Goal: Information Seeking & Learning: Learn about a topic

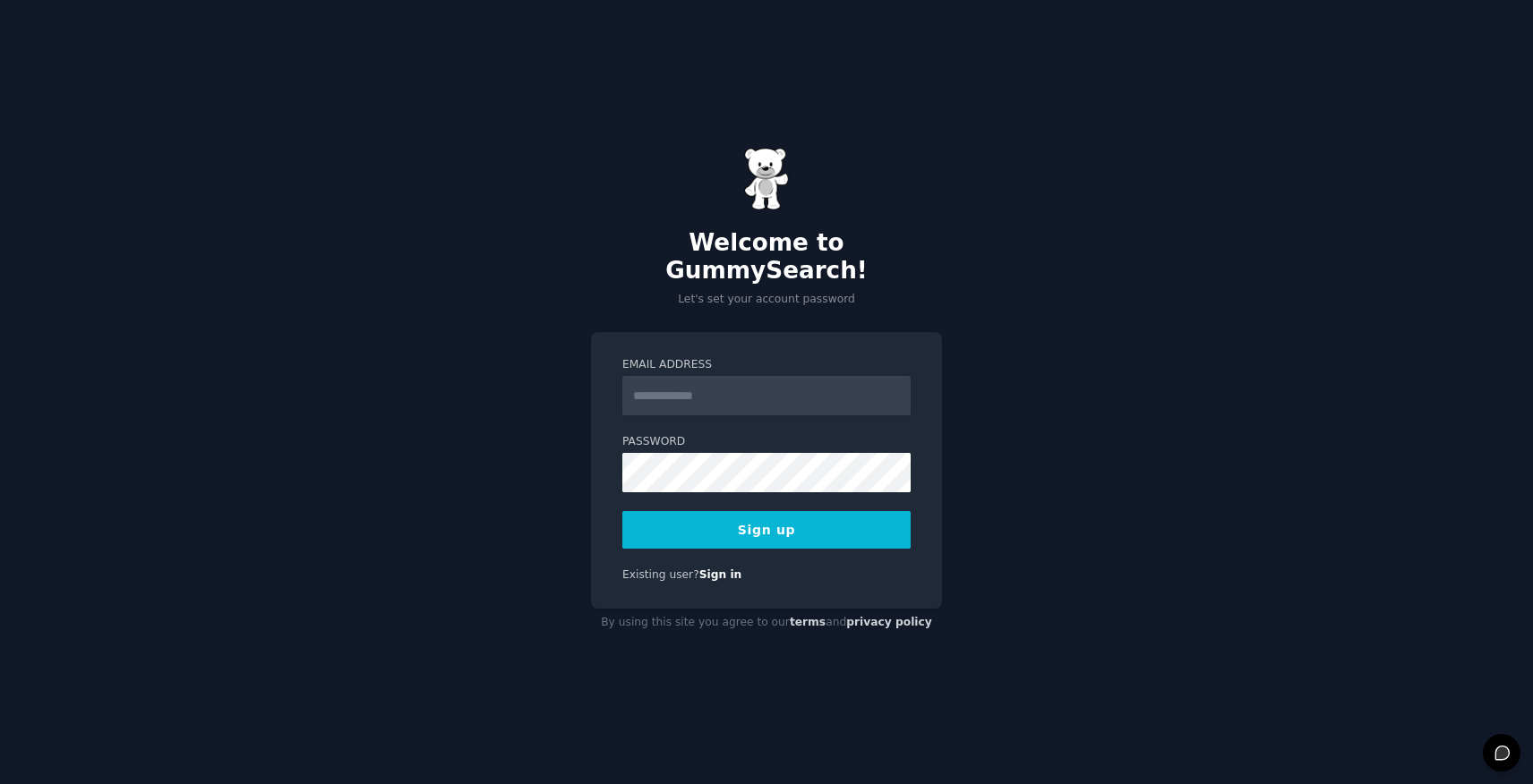
click at [704, 390] on input "Email Address" at bounding box center [766, 395] width 288 height 39
type input "**********"
click at [772, 515] on button "Sign up" at bounding box center [766, 530] width 288 height 38
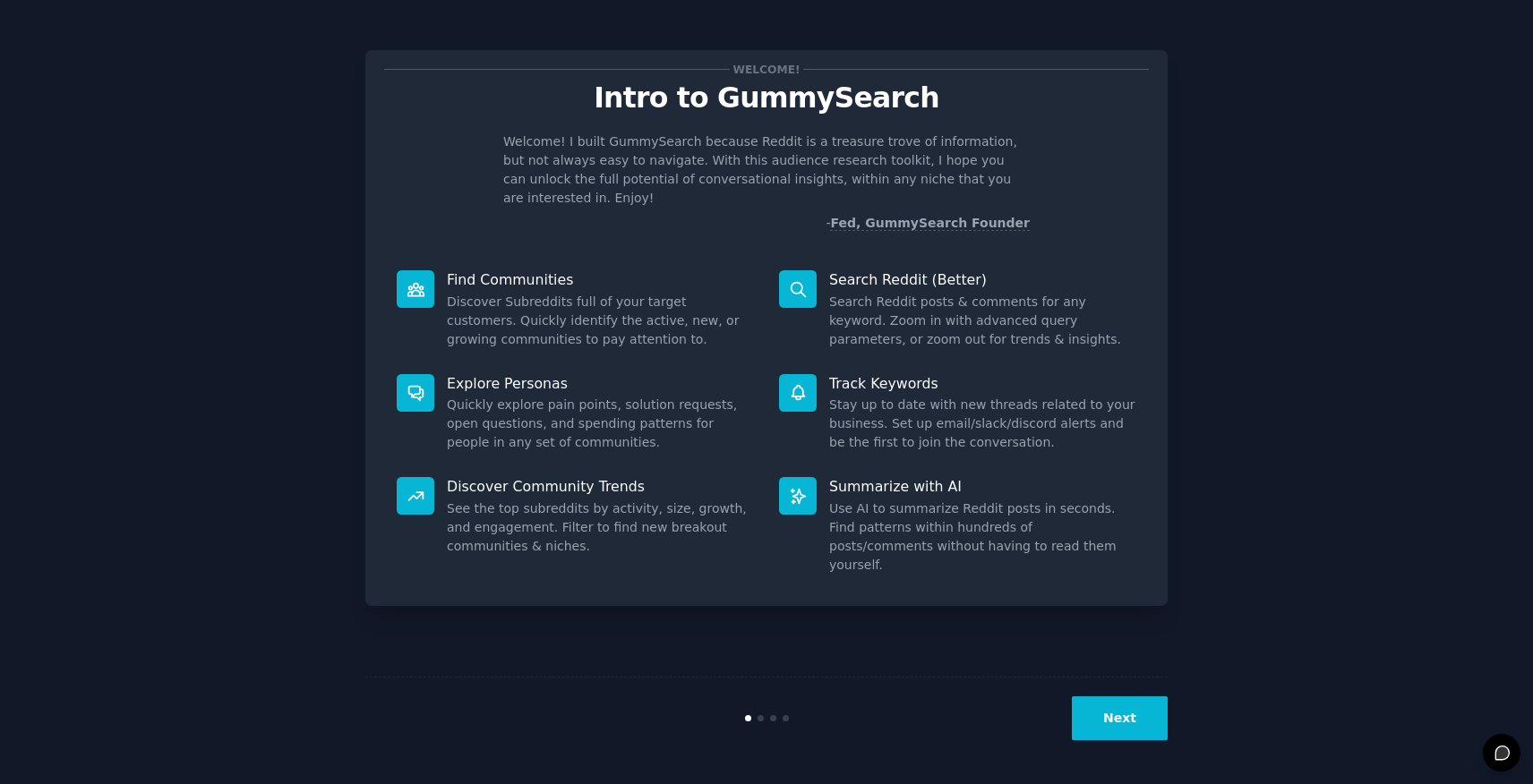
click at [1125, 726] on button "Next" at bounding box center [1119, 718] width 95 height 44
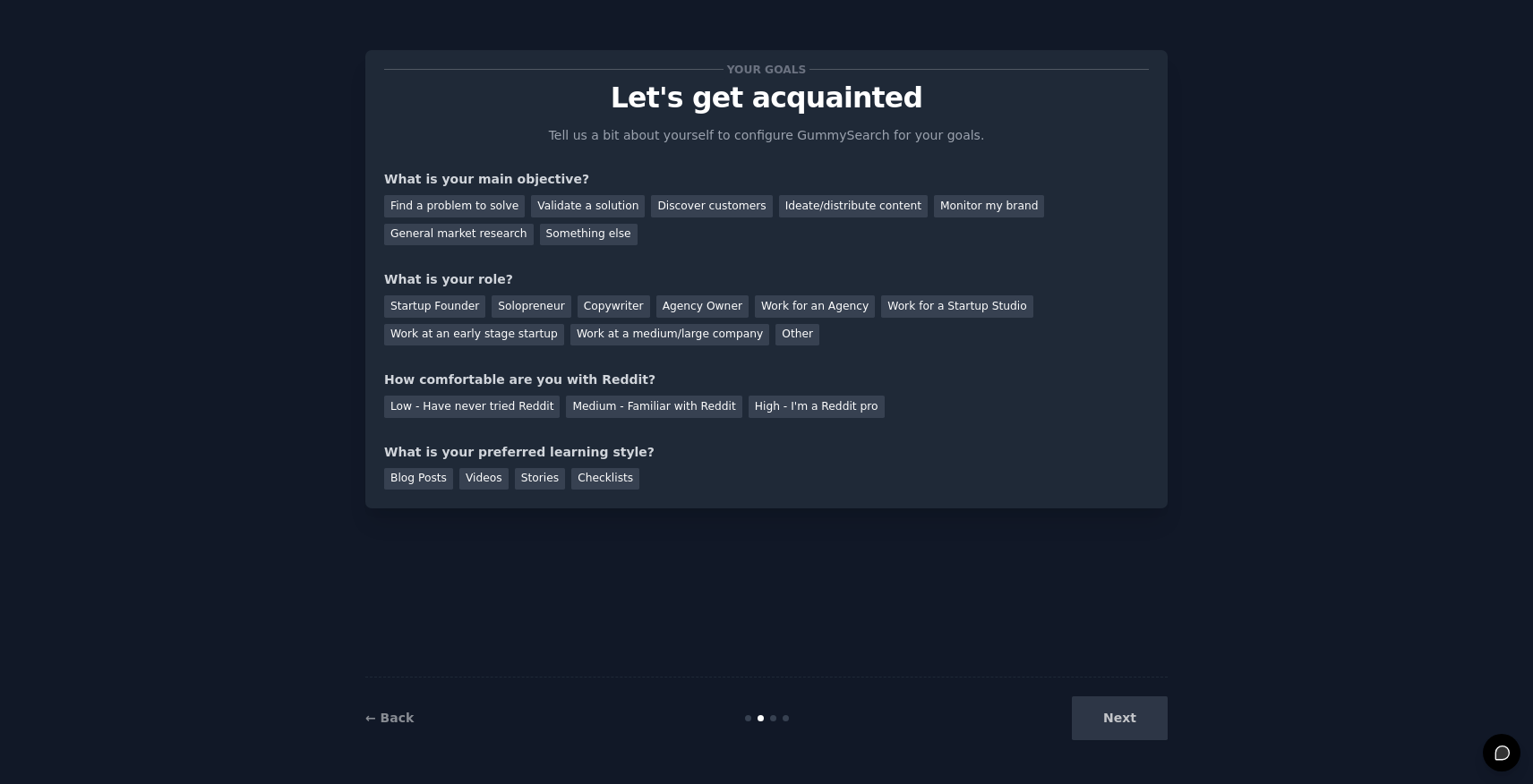
click at [1112, 716] on div "Next" at bounding box center [1033, 718] width 268 height 44
click at [490, 205] on div "Find a problem to solve" at bounding box center [454, 205] width 140 height 22
click at [580, 205] on div "Validate a solution" at bounding box center [587, 205] width 114 height 22
click at [473, 204] on div "Find a problem to solve" at bounding box center [454, 205] width 140 height 22
click at [540, 311] on div "Solopreneur" at bounding box center [531, 306] width 79 height 22
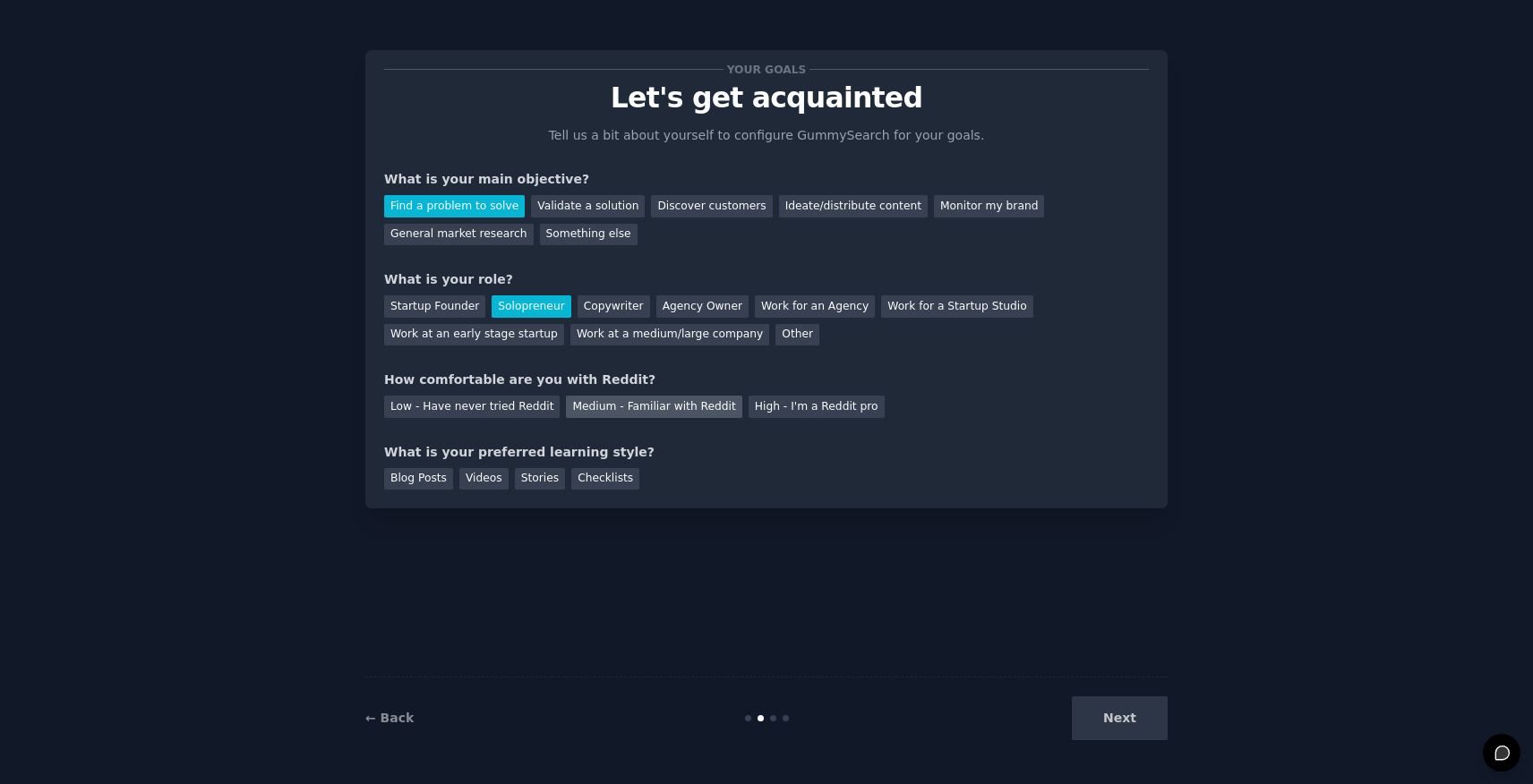
click at [627, 410] on div "Medium - Familiar with Reddit" at bounding box center [654, 406] width 175 height 22
click at [427, 485] on div "Blog Posts" at bounding box center [418, 479] width 69 height 22
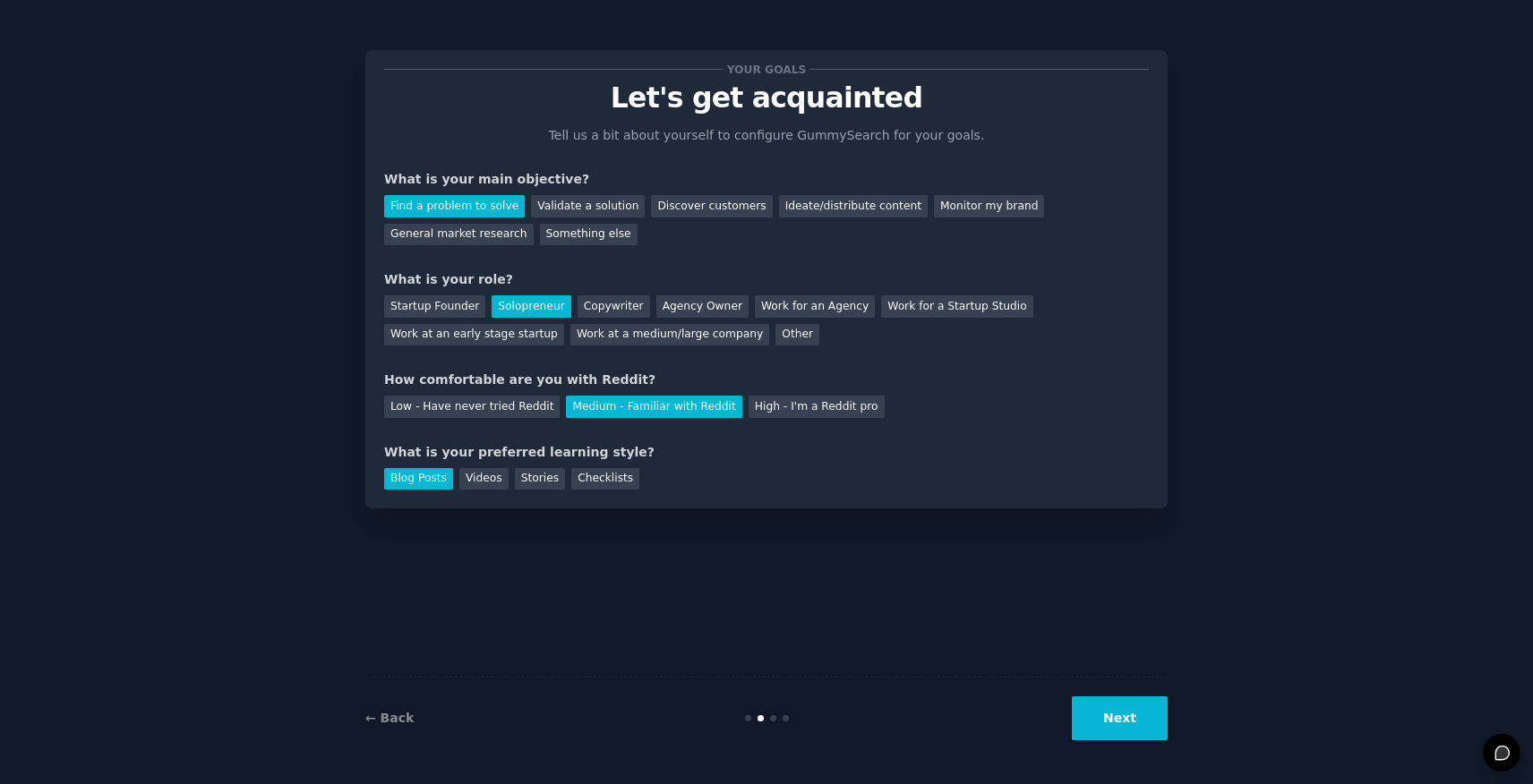
click at [1145, 719] on button "Next" at bounding box center [1119, 718] width 95 height 44
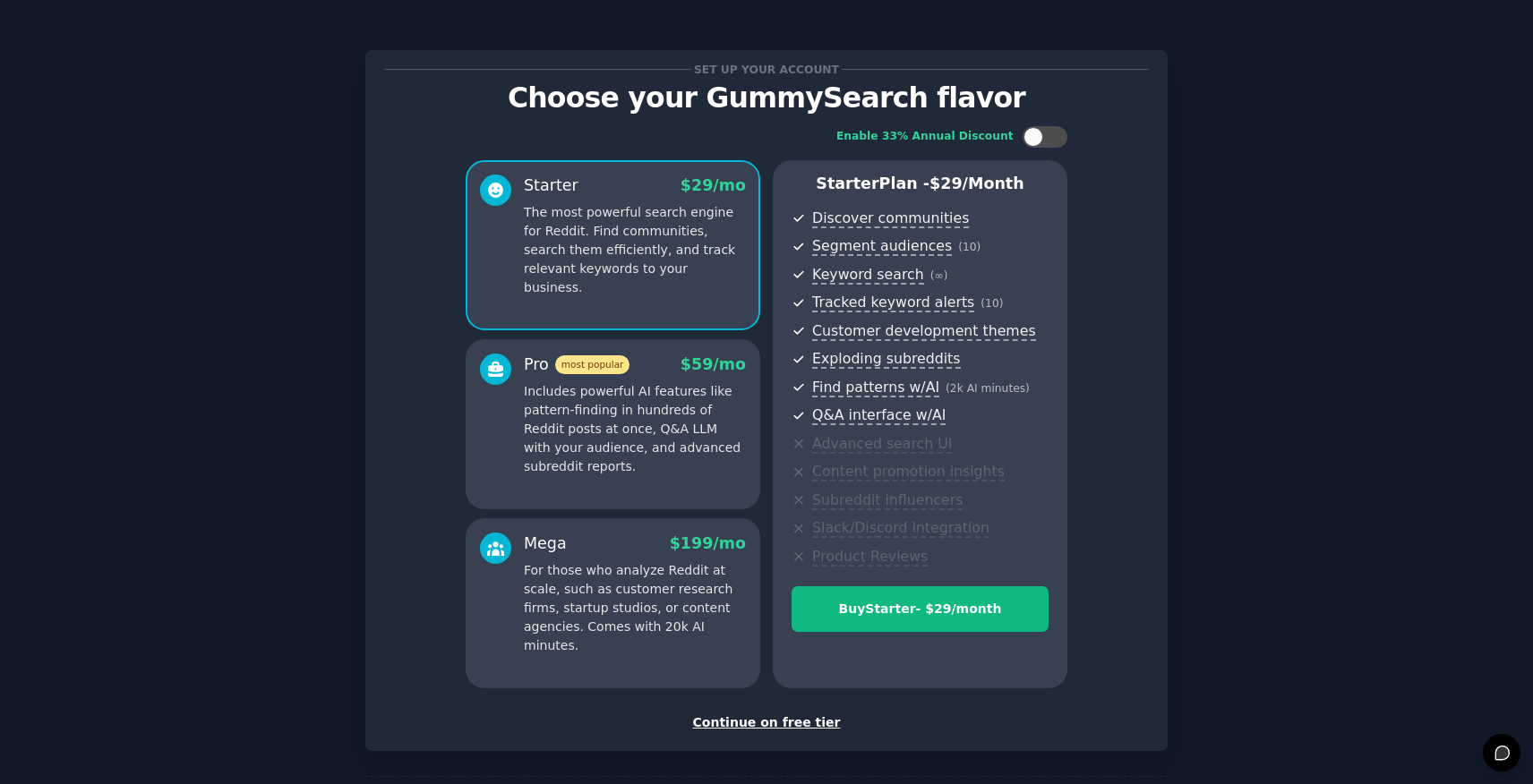
click at [780, 724] on div "Continue on free tier" at bounding box center [766, 723] width 765 height 19
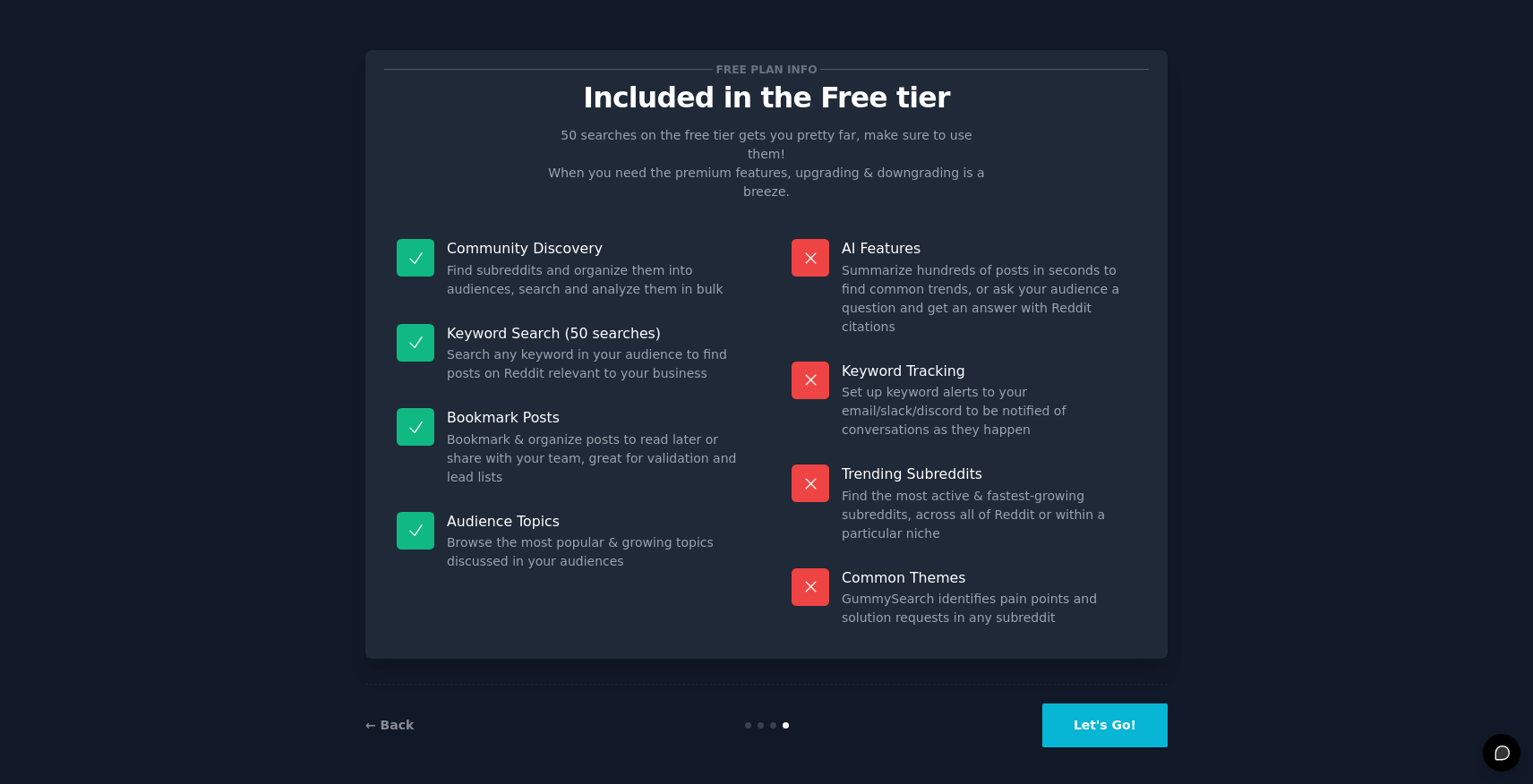
click at [1080, 726] on button "Let's Go!" at bounding box center [1104, 725] width 126 height 44
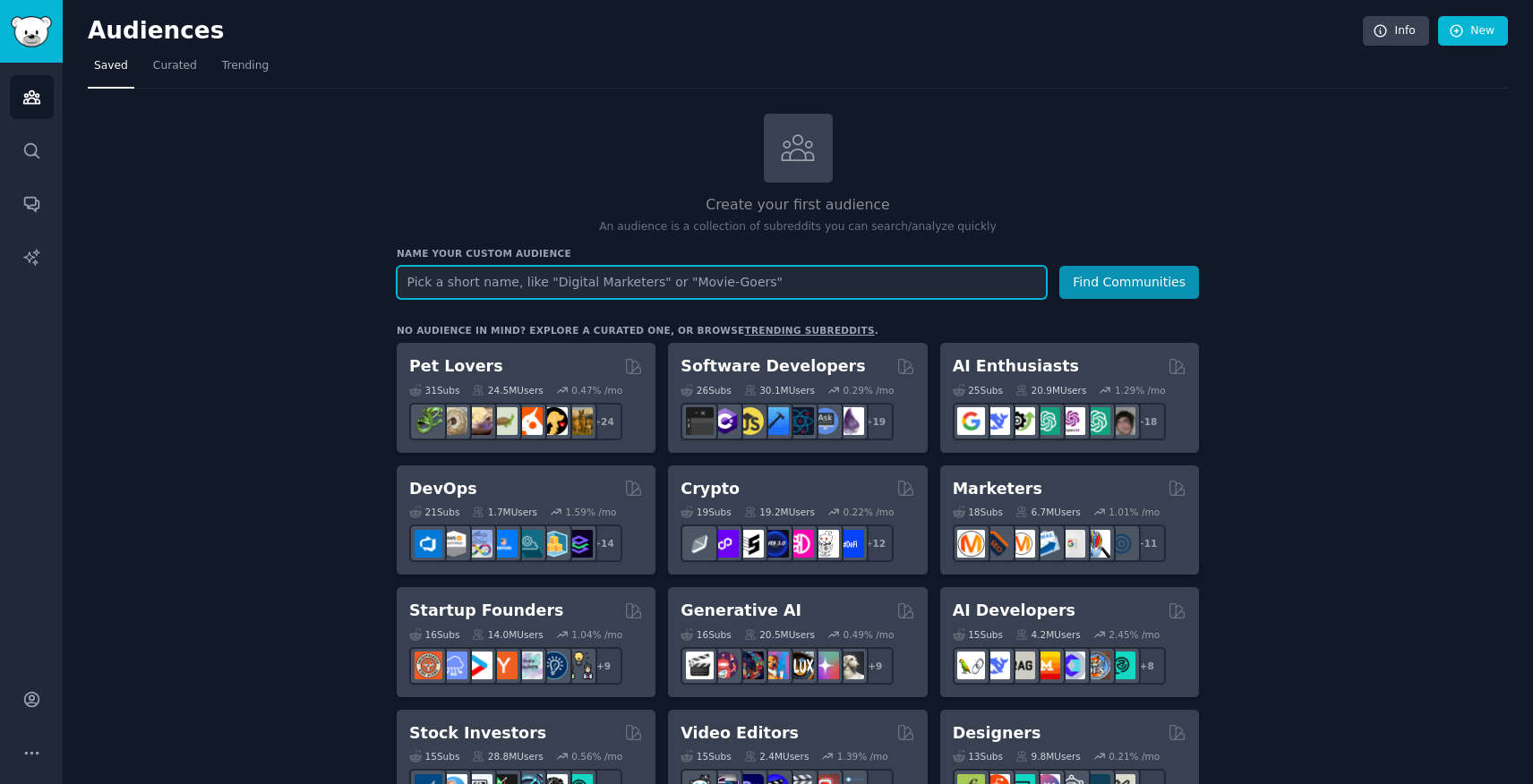
click at [584, 288] on input "text" at bounding box center [721, 282] width 650 height 33
type input "non profit"
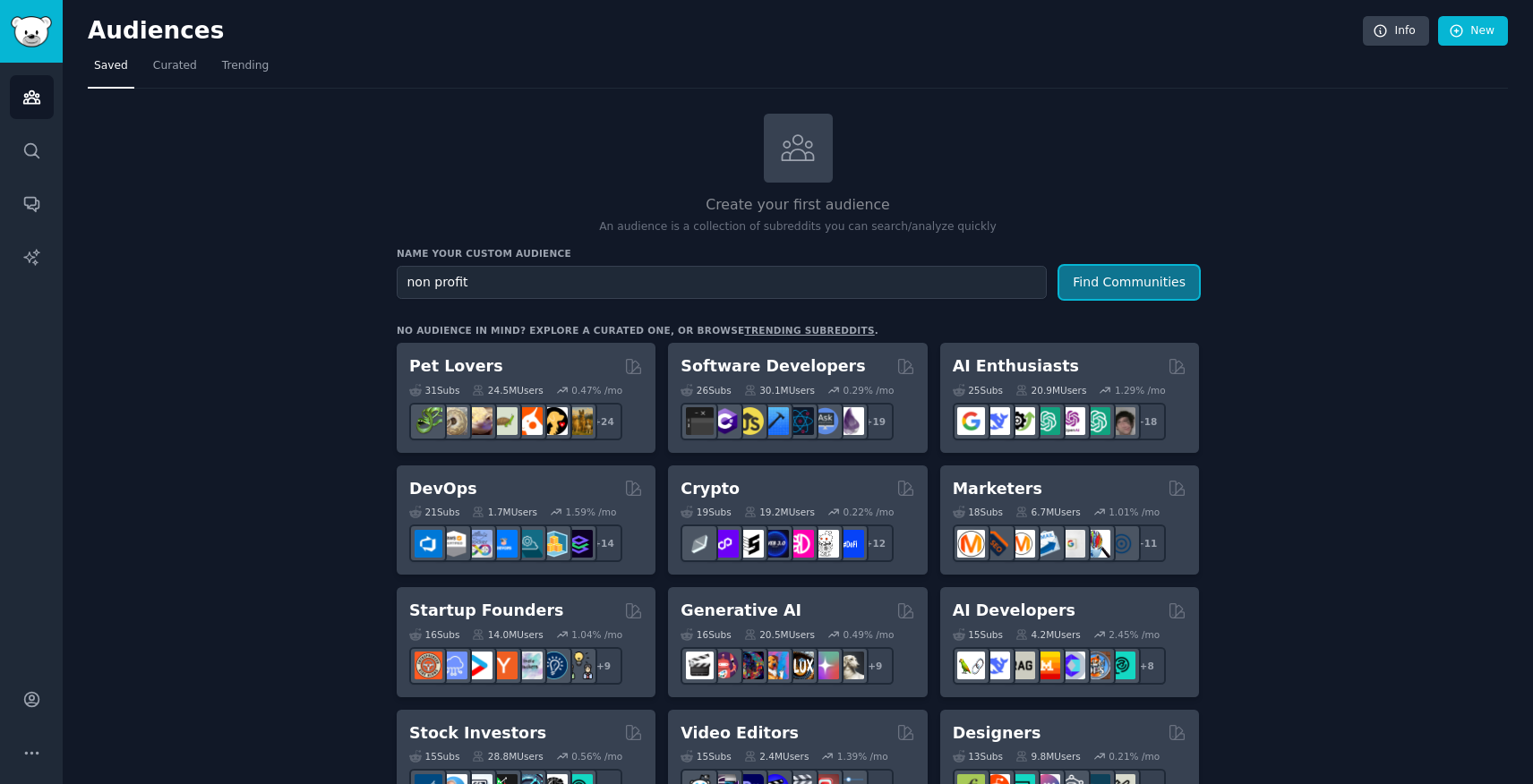
click at [1139, 275] on button "Find Communities" at bounding box center [1128, 282] width 139 height 33
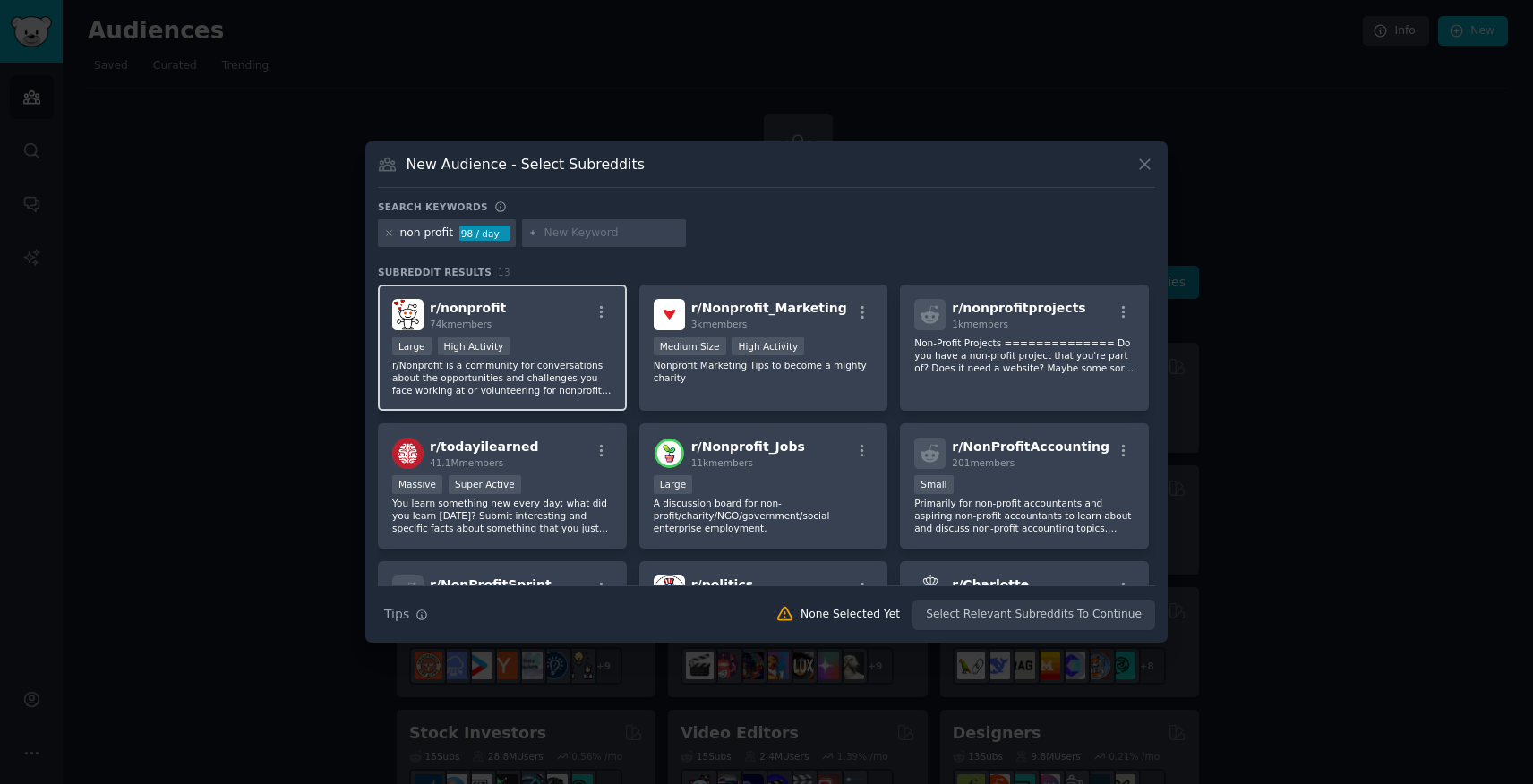
click at [558, 327] on div "r/ nonprofit 74k members" at bounding box center [503, 315] width 220 height 31
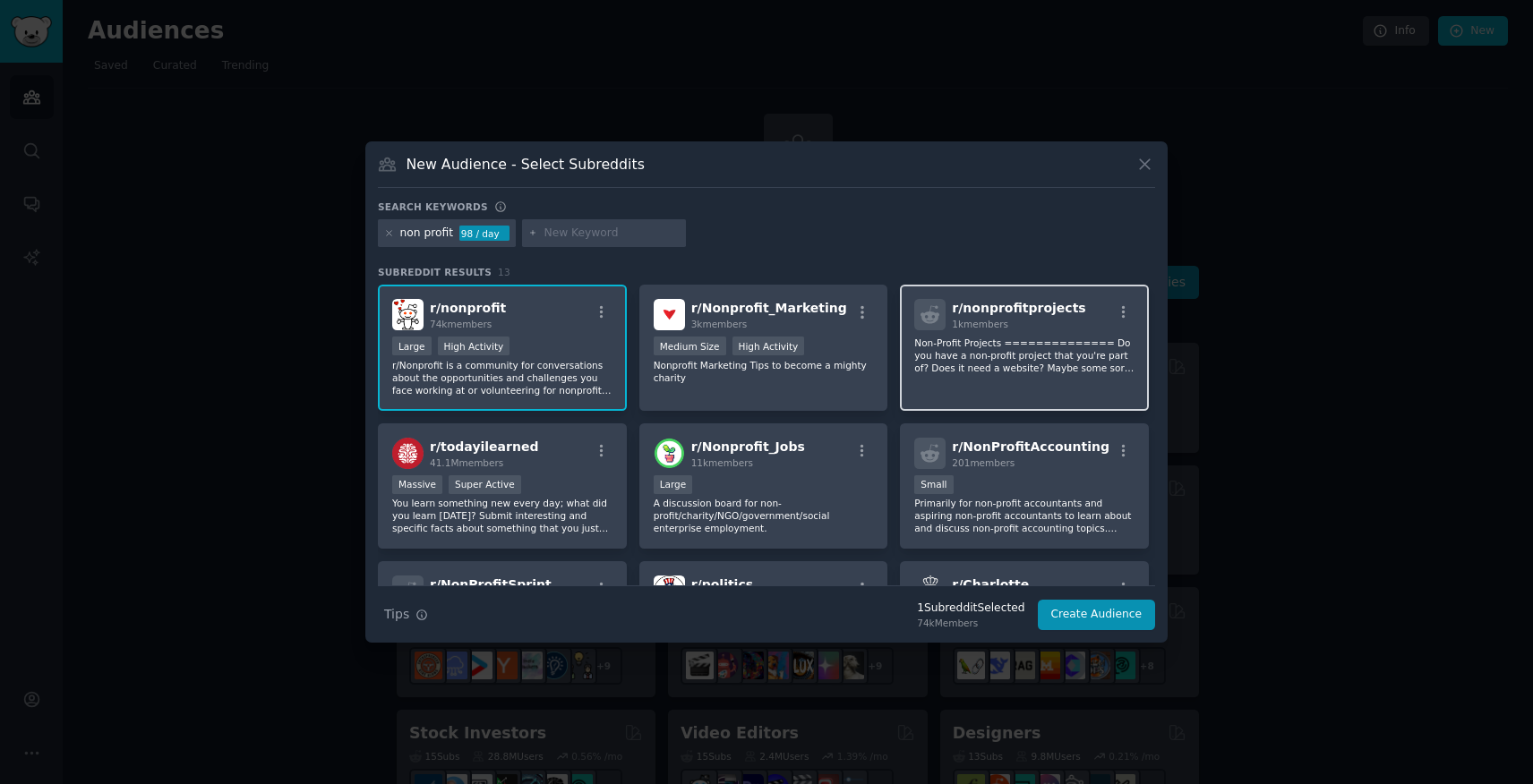
click at [1041, 370] on p "Non-Profit Projects ============== Do you have a non-profit project that you're…" at bounding box center [1024, 355] width 220 height 38
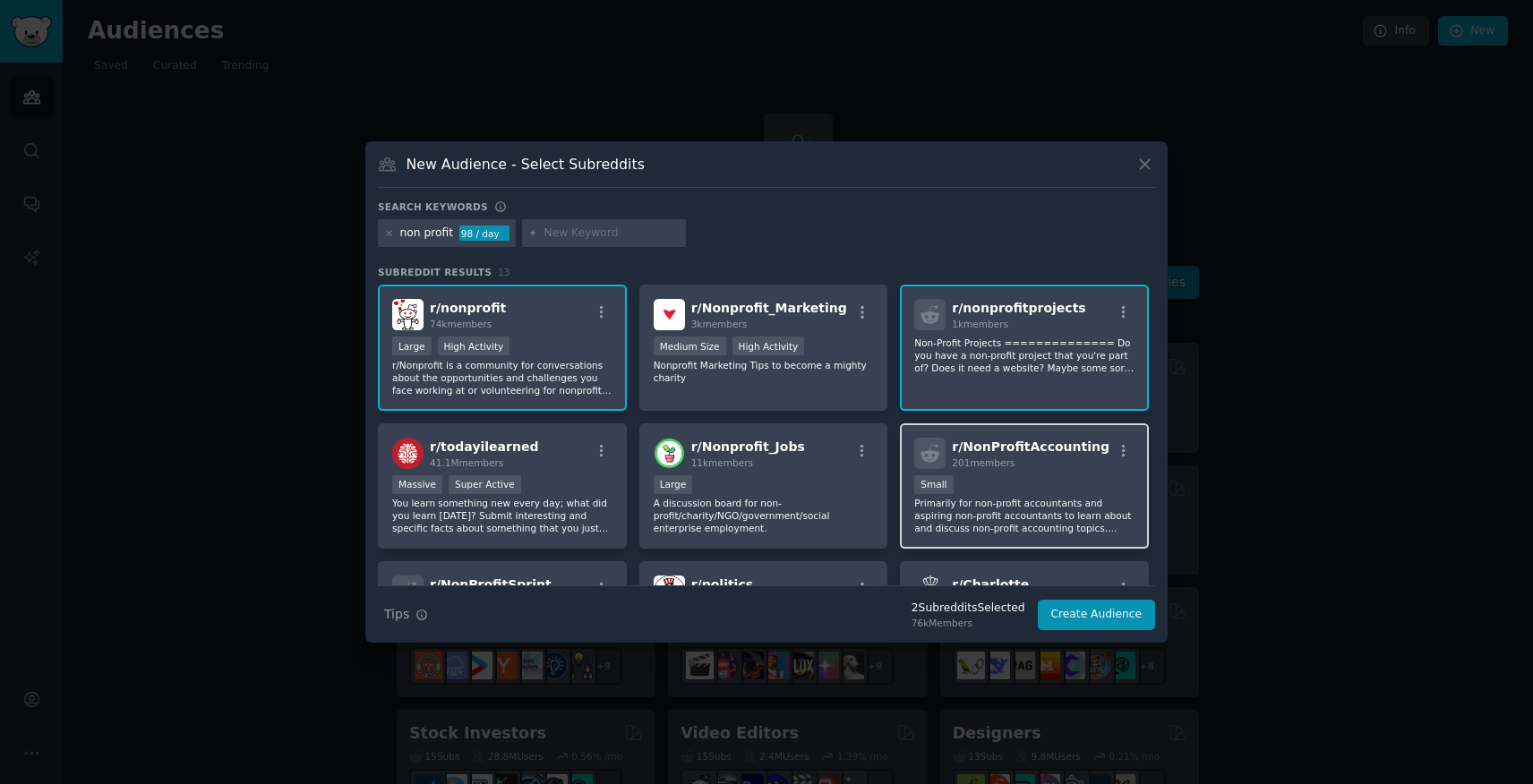
click at [991, 490] on div "Small" at bounding box center [1024, 486] width 220 height 22
click at [1135, 622] on button "Create Audience" at bounding box center [1096, 615] width 118 height 30
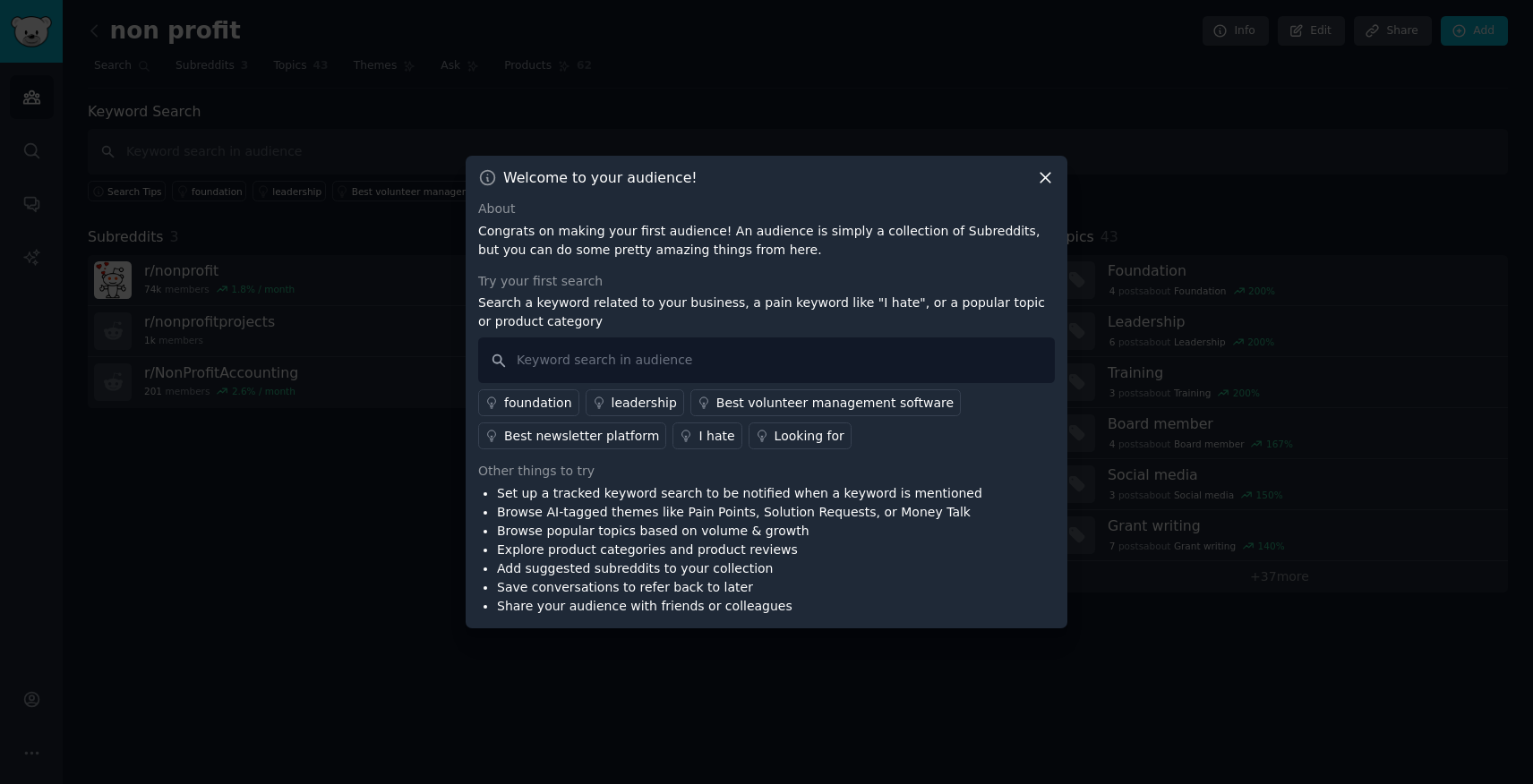
click at [760, 404] on div "Best volunteer management software" at bounding box center [835, 402] width 238 height 19
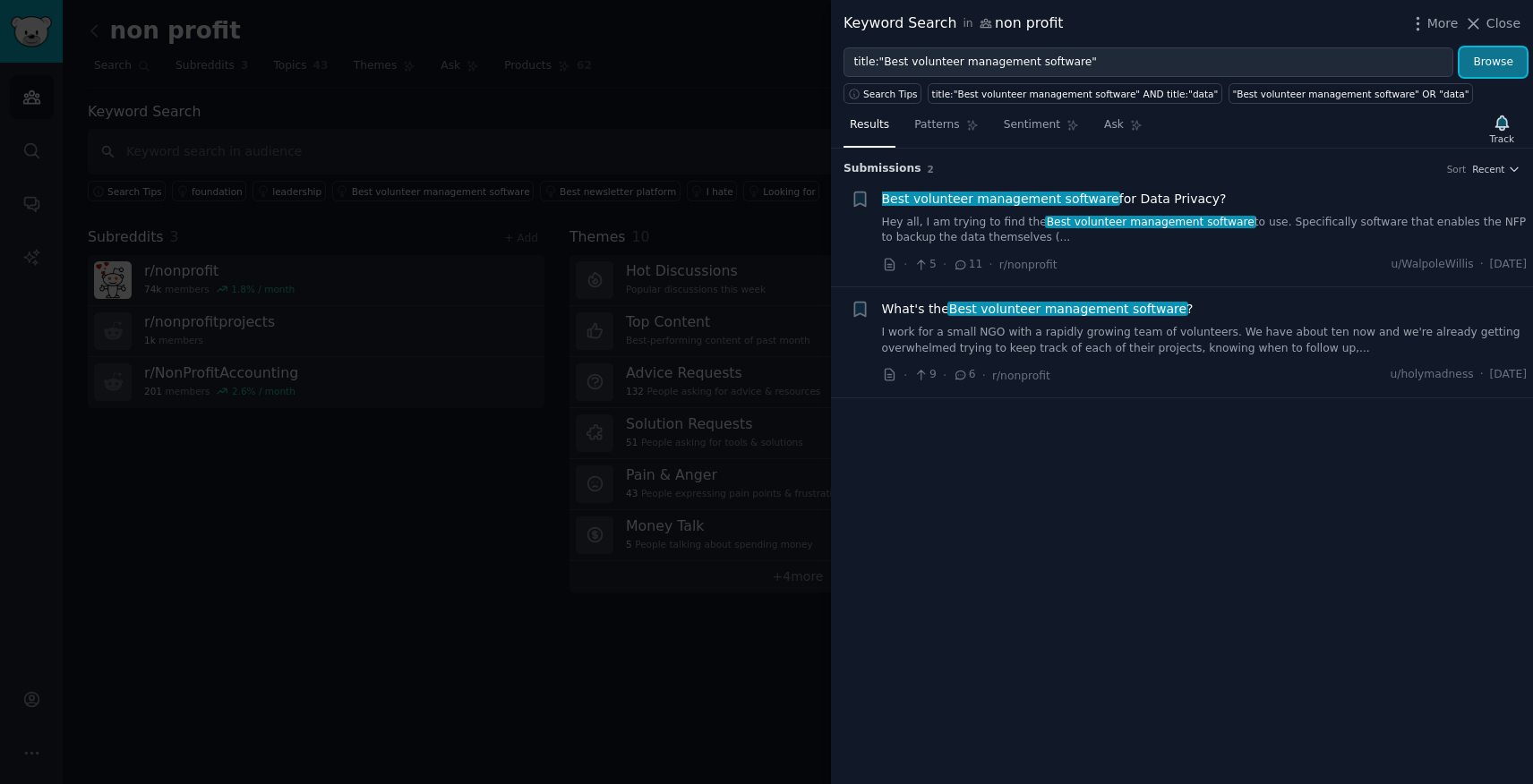
click at [1494, 67] on button "Browse" at bounding box center [1492, 62] width 67 height 30
click at [1495, 25] on span "Close" at bounding box center [1503, 23] width 34 height 19
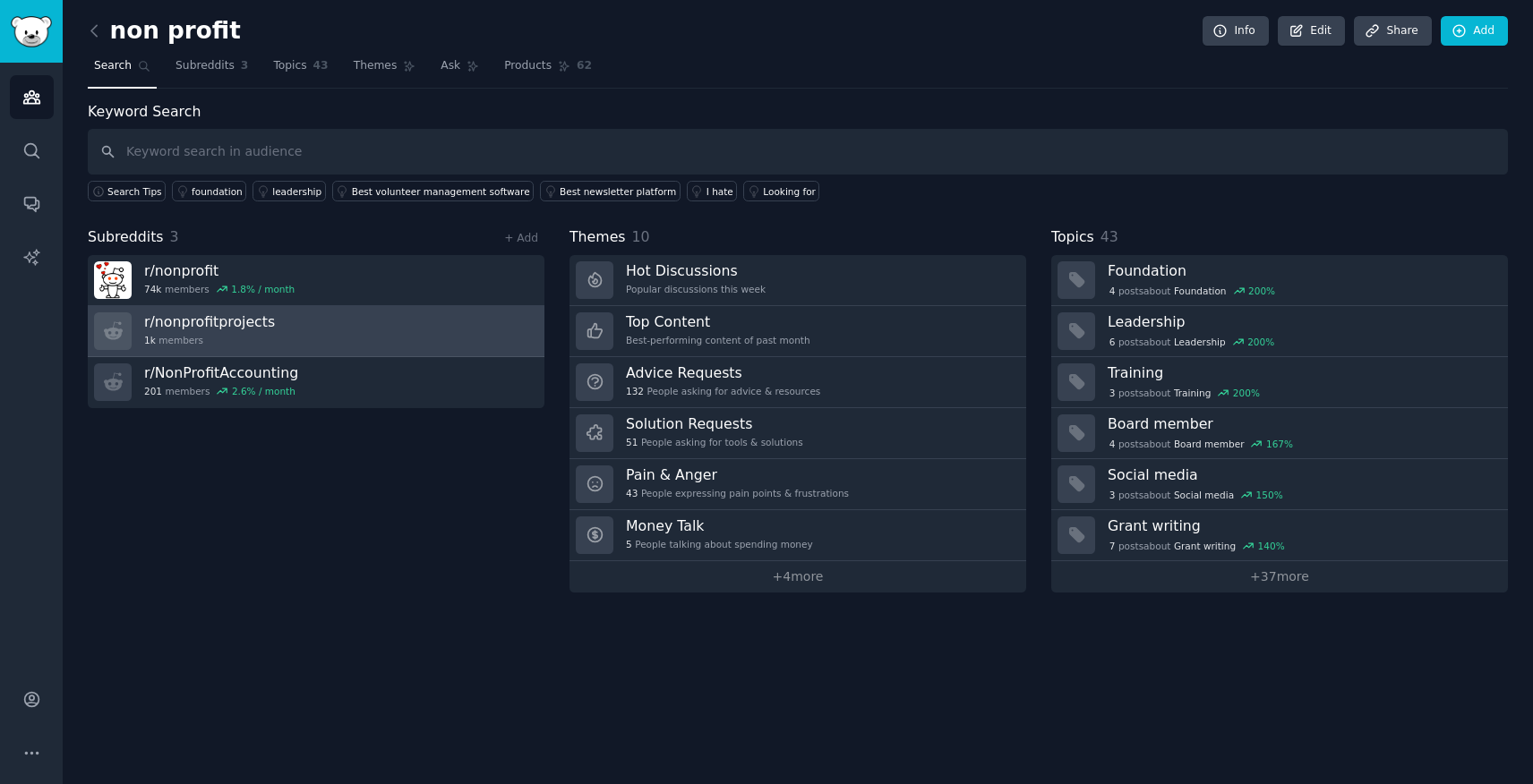
click at [337, 328] on link "r/ nonprofitprojects 1k members" at bounding box center [316, 331] width 457 height 51
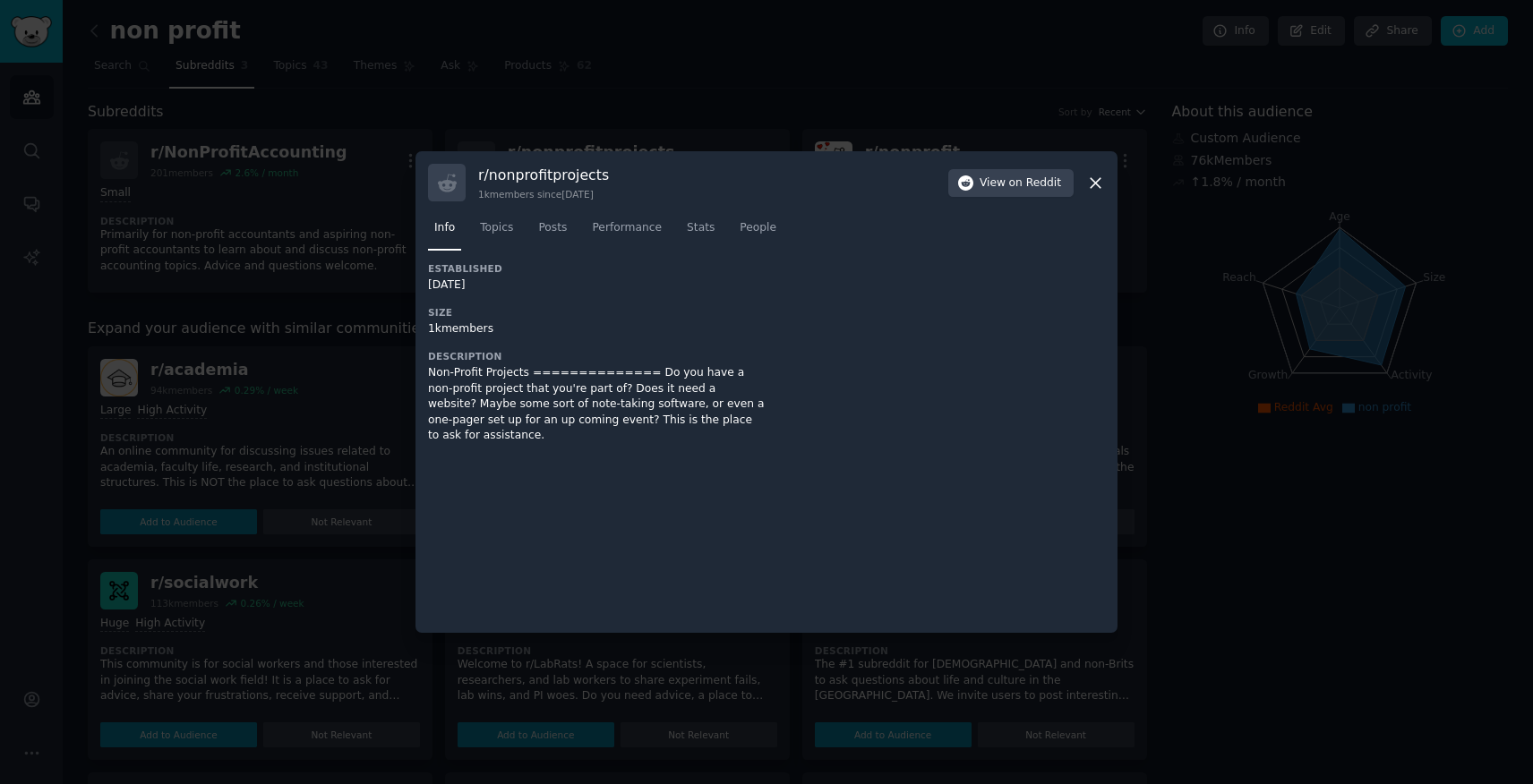
click at [535, 177] on h3 "r/ nonprofitprojects" at bounding box center [543, 174] width 131 height 19
copy h3 "r/ nonprofitprojects"
click at [1095, 182] on icon at bounding box center [1096, 183] width 10 height 10
